Goal: Use online tool/utility: Utilize a website feature to perform a specific function

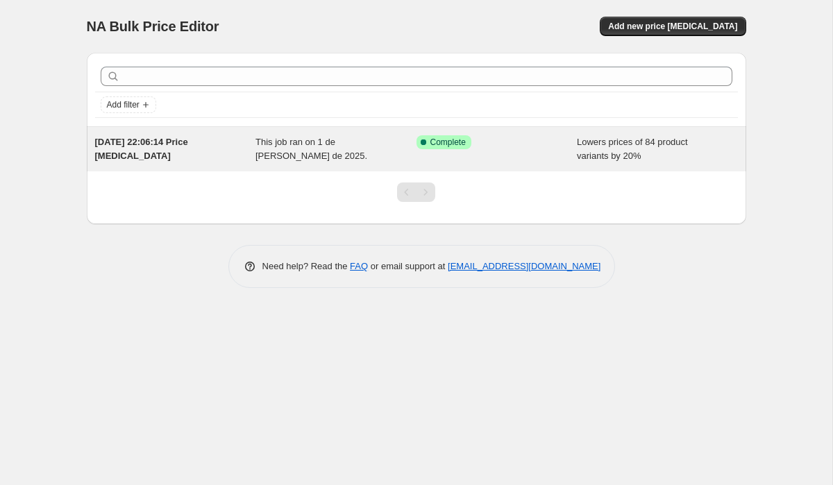
click at [179, 151] on div "[DATE] 22:06:14 Price [MEDICAL_DATA]" at bounding box center [175, 149] width 161 height 28
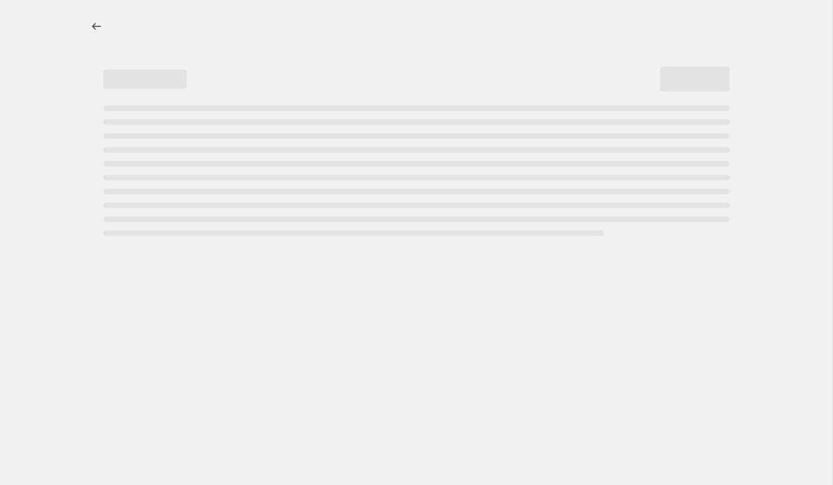
select select "percentage"
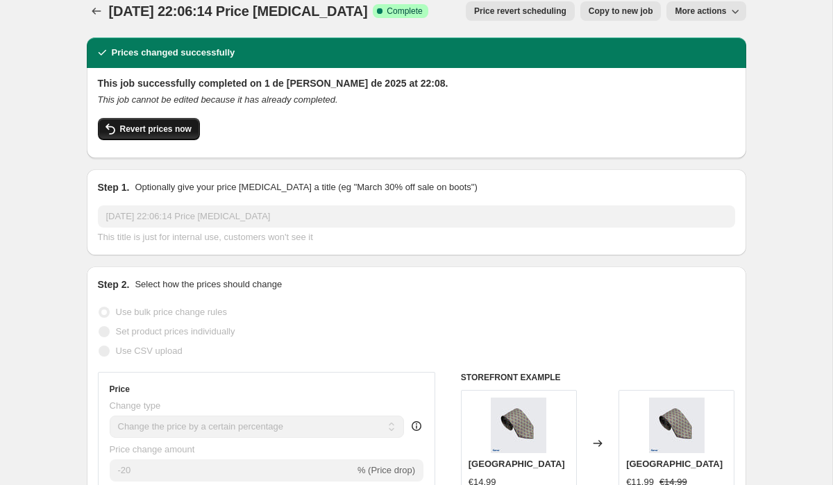
scroll to position [8, 0]
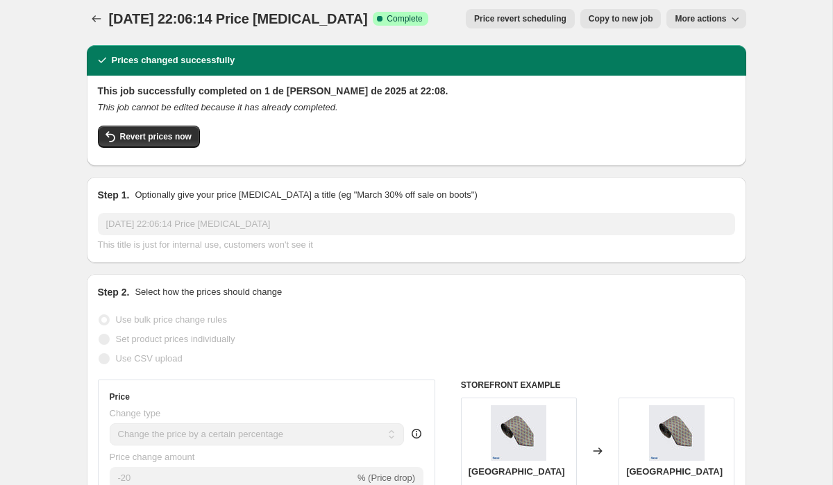
click at [541, 19] on span "Price revert scheduling" at bounding box center [520, 18] width 92 height 11
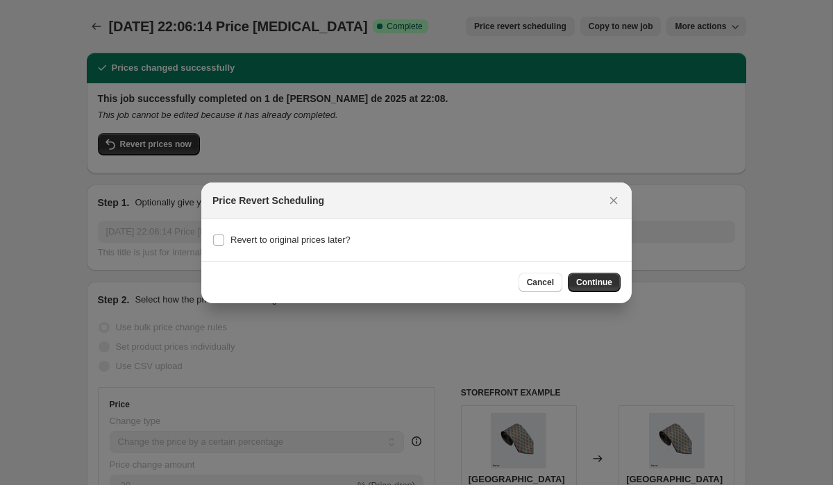
scroll to position [0, 0]
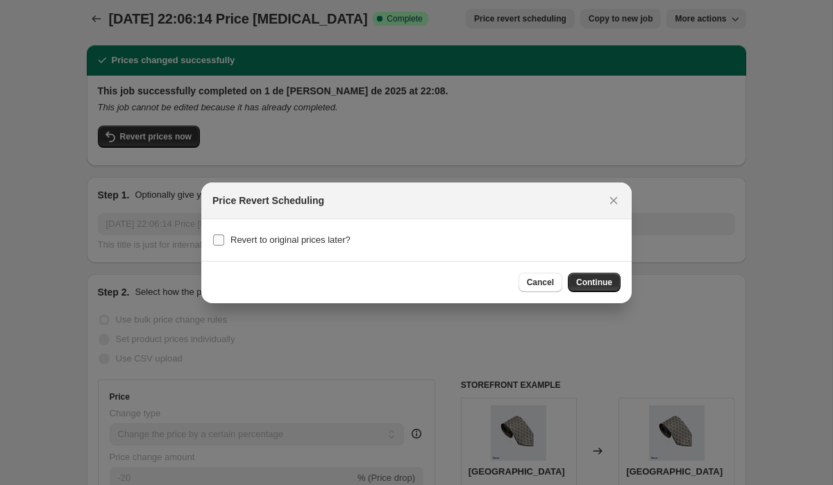
click at [311, 244] on span "Revert to original prices later?" at bounding box center [290, 240] width 120 height 10
click at [224, 244] on input "Revert to original prices later?" at bounding box center [218, 240] width 11 height 11
checkbox input "true"
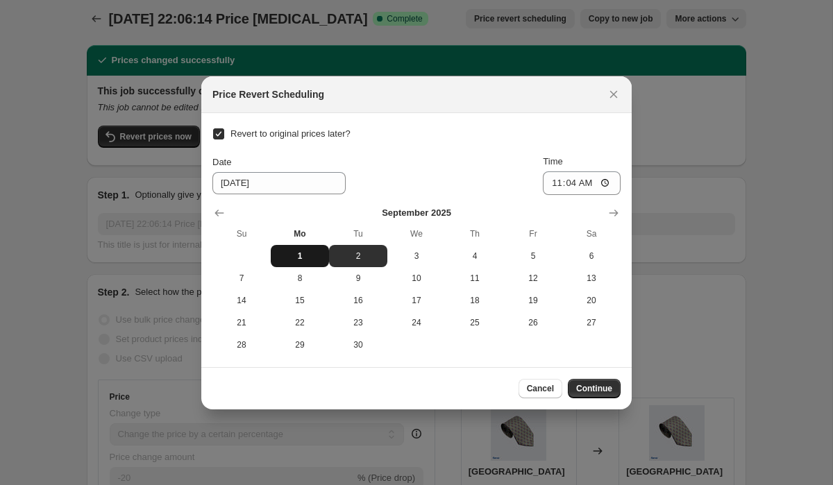
click at [285, 253] on span "1" at bounding box center [299, 255] width 47 height 11
type input "[DATE]"
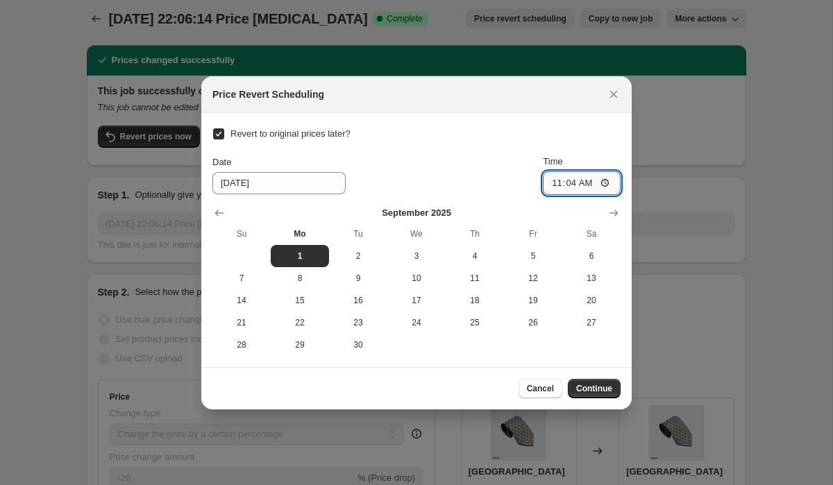
click at [583, 184] on input "11:04" at bounding box center [582, 183] width 78 height 24
click at [573, 184] on input "11:04" at bounding box center [582, 183] width 78 height 24
type input "23:59"
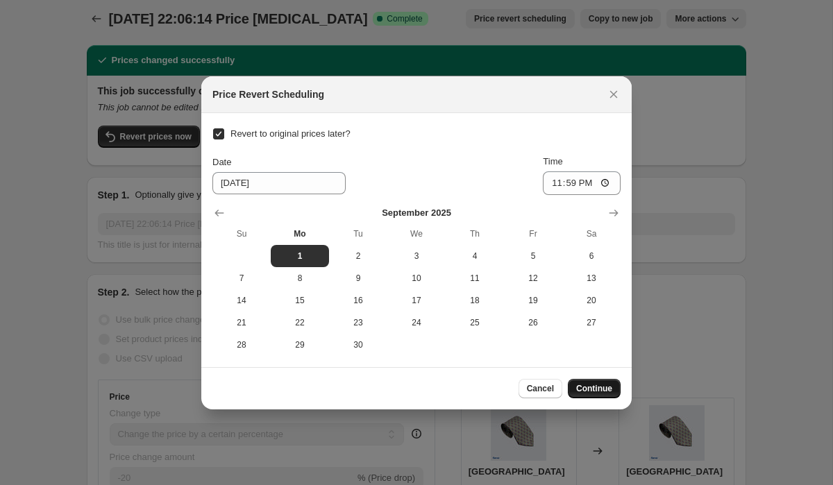
click at [591, 391] on span "Continue" at bounding box center [594, 388] width 36 height 11
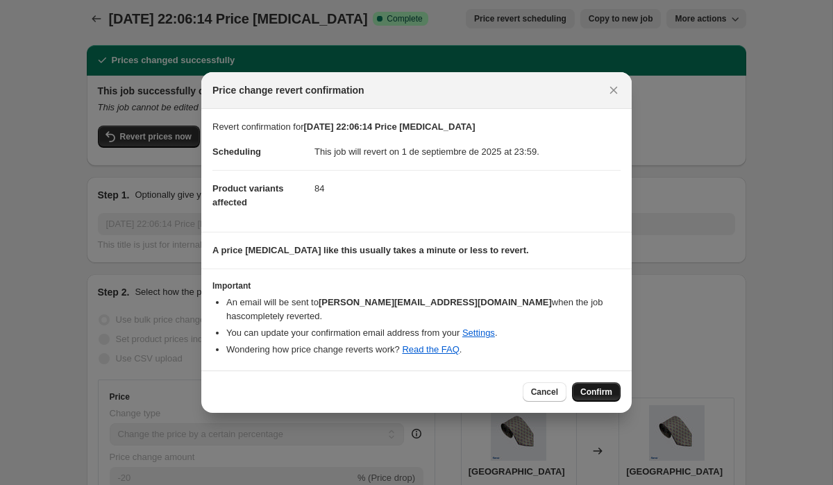
click at [596, 386] on span "Confirm" at bounding box center [596, 391] width 32 height 11
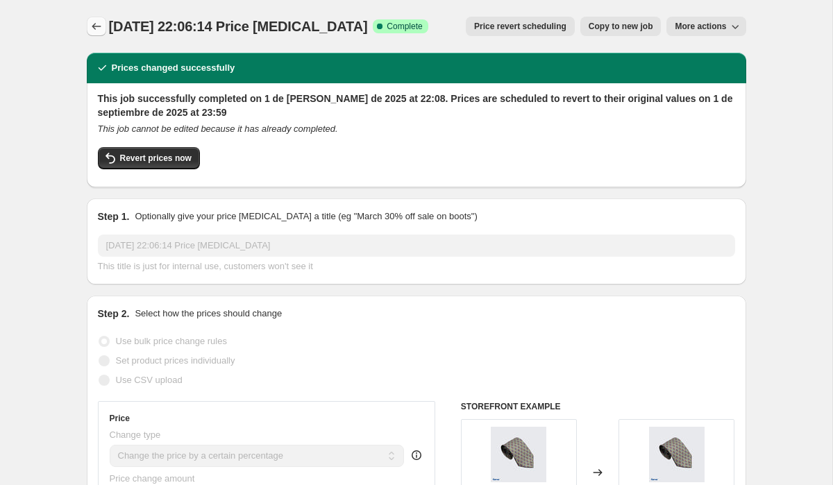
click at [102, 28] on icon "Price change jobs" at bounding box center [97, 26] width 14 height 14
